Goal: Task Accomplishment & Management: Manage account settings

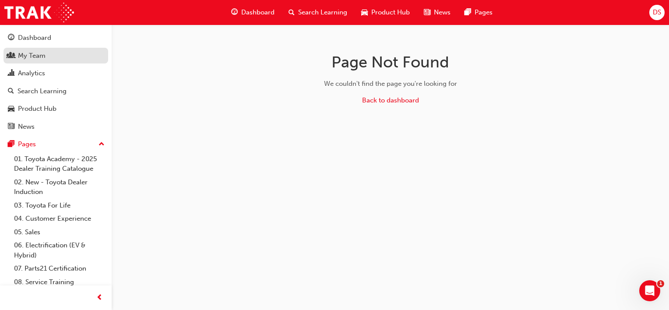
click at [75, 53] on div "My Team" at bounding box center [56, 55] width 96 height 11
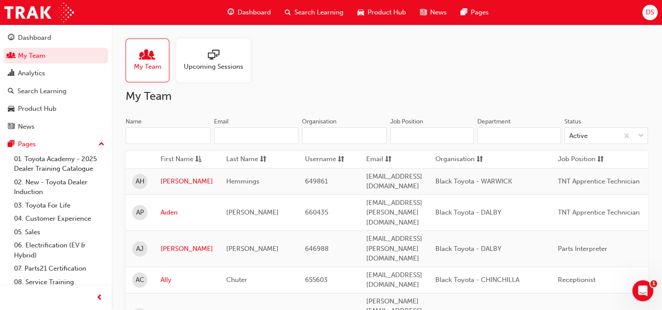
click at [189, 133] on input "Name" at bounding box center [168, 135] width 85 height 17
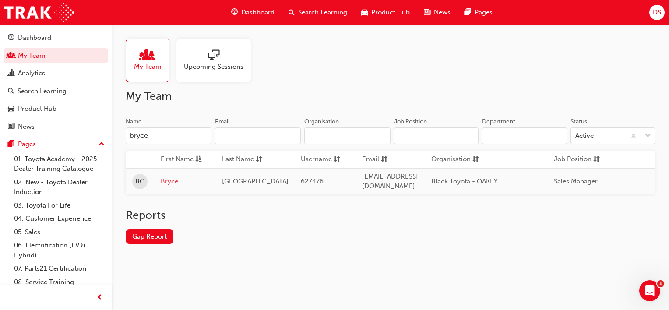
type input "bryce"
click at [177, 182] on link "Bryce" at bounding box center [185, 181] width 48 height 10
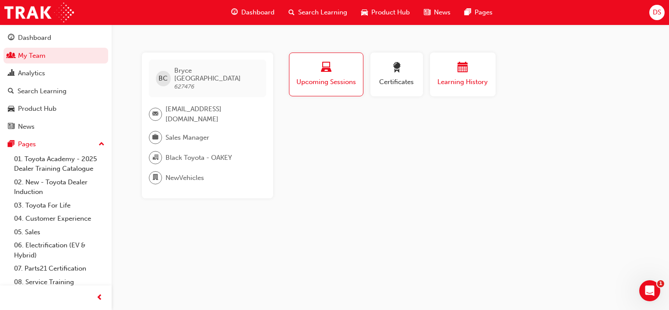
click at [449, 81] on span "Learning History" at bounding box center [462, 82] width 53 height 10
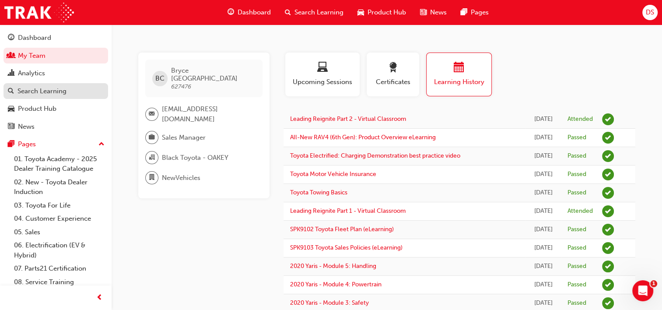
click at [64, 89] on div "Search Learning" at bounding box center [42, 91] width 49 height 10
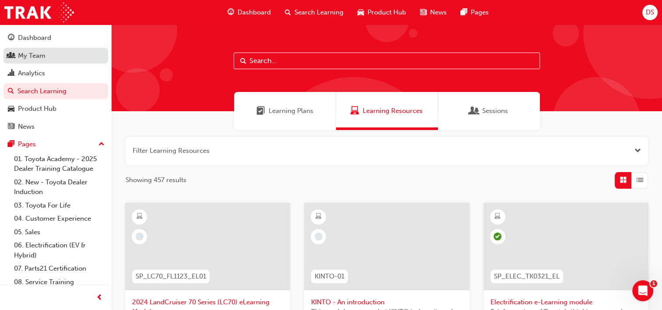
click at [85, 56] on div "My Team" at bounding box center [56, 55] width 96 height 11
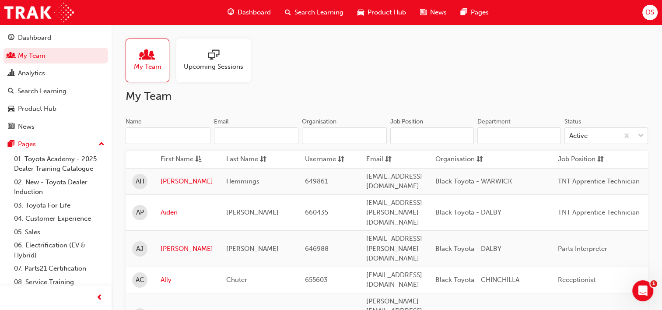
click at [176, 140] on input "Name" at bounding box center [168, 135] width 85 height 17
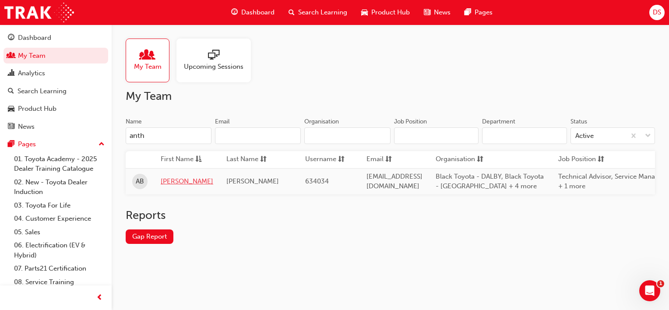
type input "anth"
click at [186, 185] on link "[PERSON_NAME]" at bounding box center [187, 181] width 53 height 10
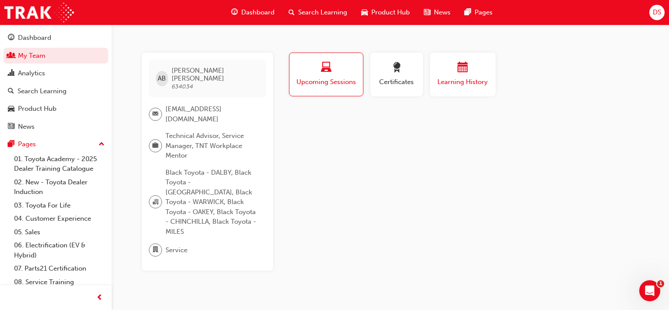
click at [477, 76] on div "Learning History" at bounding box center [462, 74] width 53 height 25
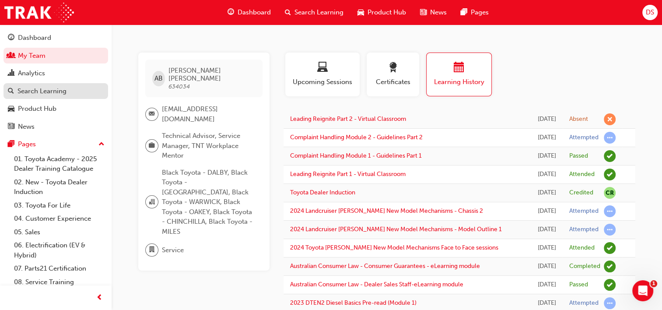
click at [63, 90] on div "Search Learning" at bounding box center [42, 91] width 49 height 10
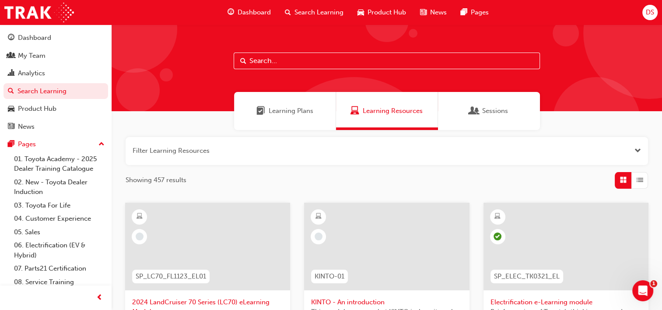
click at [283, 62] on input "text" at bounding box center [387, 61] width 306 height 17
type input "a"
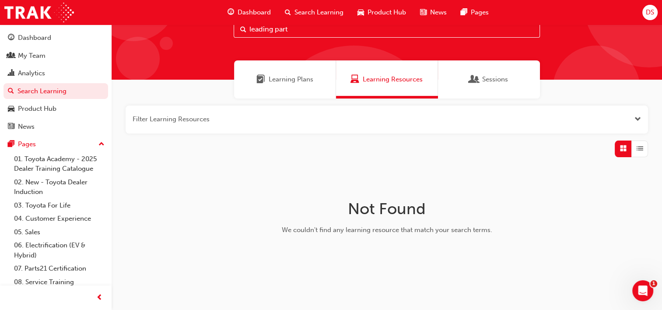
scroll to position [30, 0]
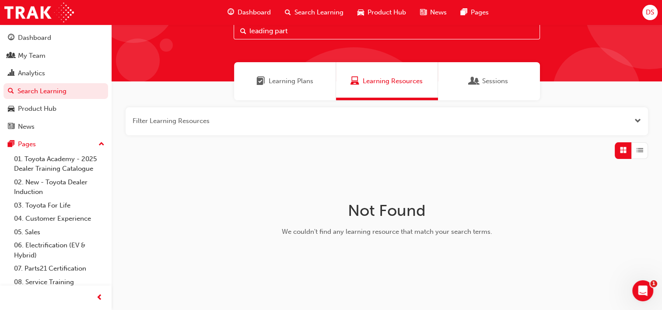
click at [294, 30] on input "leading part" at bounding box center [387, 31] width 306 height 17
type input "leading"
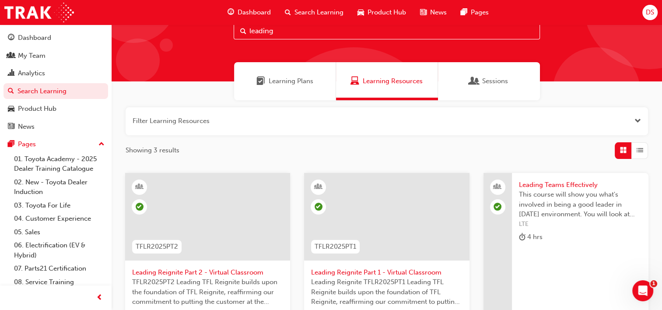
click at [232, 268] on span "Leading Reignite Part 2 - Virtual Classroom" at bounding box center [207, 272] width 151 height 10
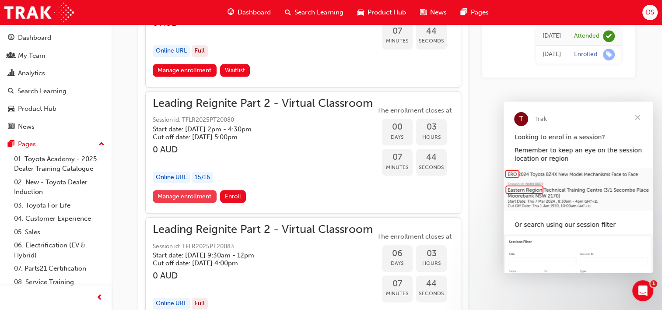
click at [192, 194] on link "Manage enrollment" at bounding box center [185, 196] width 64 height 13
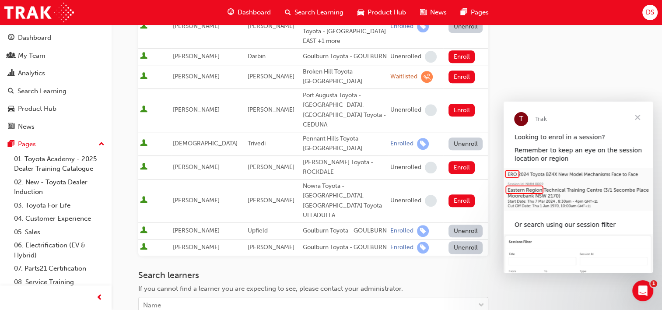
scroll to position [682, 0]
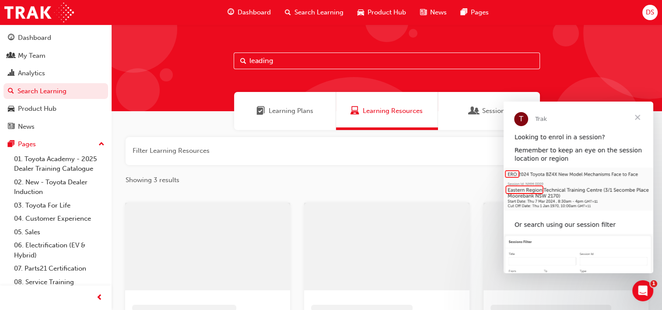
scroll to position [30, 0]
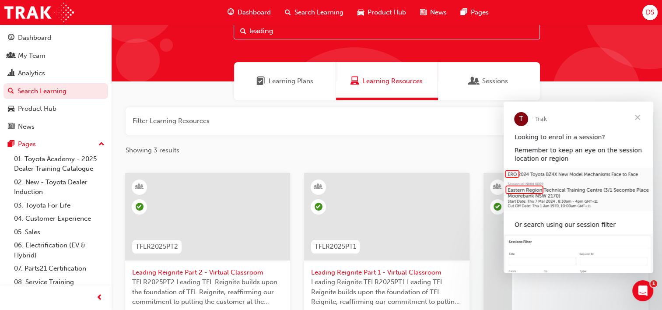
click at [205, 273] on span "Leading Reignite Part 2 - Virtual Classroom" at bounding box center [207, 272] width 151 height 10
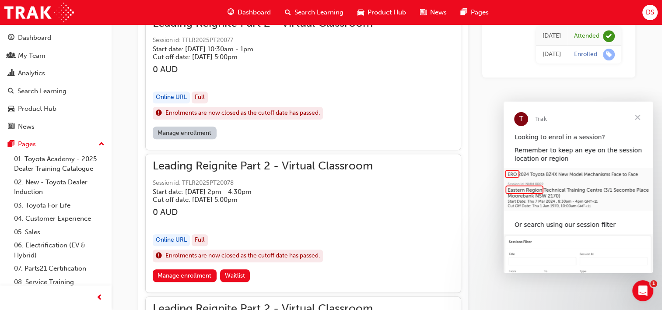
scroll to position [658, 0]
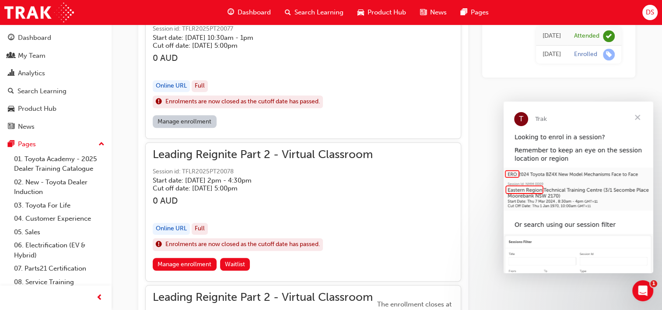
click at [636, 115] on span "Close" at bounding box center [638, 118] width 32 height 32
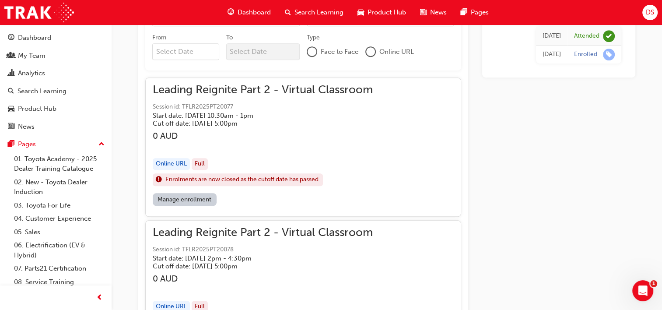
scroll to position [0, 0]
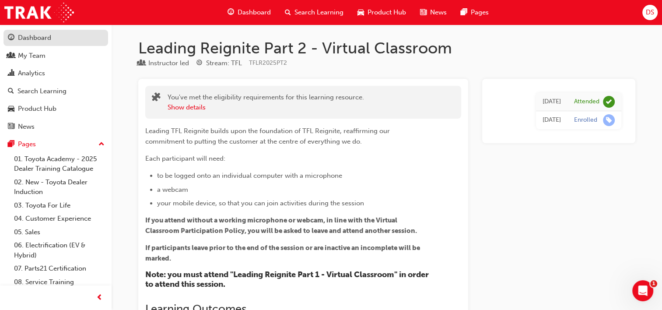
click at [58, 41] on div "Dashboard" at bounding box center [56, 37] width 96 height 11
